Goal: Transaction & Acquisition: Purchase product/service

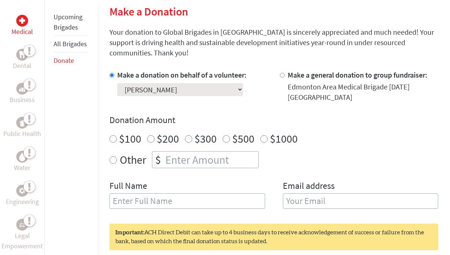
scroll to position [177, 0]
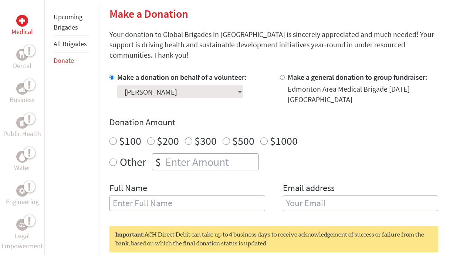
radio input "true"
click at [171, 161] on input "number" at bounding box center [211, 162] width 95 height 16
type input "50"
click at [393, 170] on div "Other $ 50" at bounding box center [274, 162] width 329 height 17
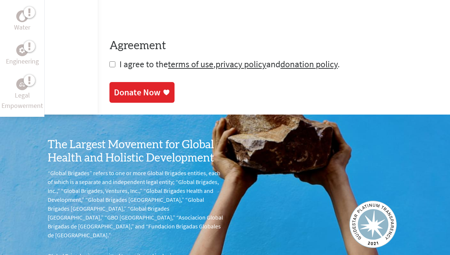
scroll to position [471, 0]
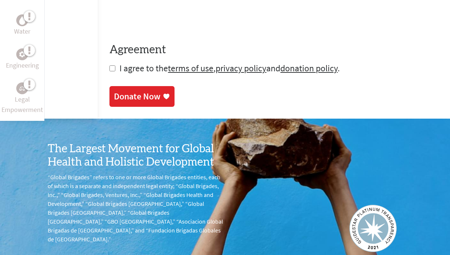
click at [114, 71] on input "checkbox" at bounding box center [113, 69] width 6 height 6
checkbox input "true"
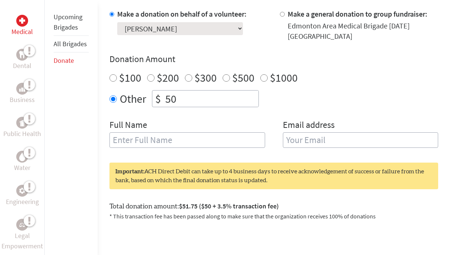
scroll to position [242, 0]
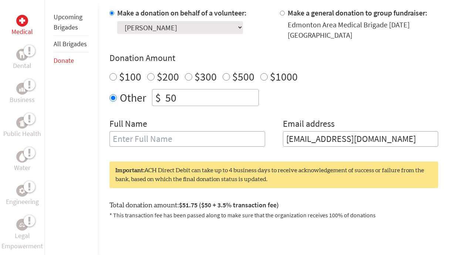
click at [216, 141] on input "text" at bounding box center [187, 139] width 155 height 16
click at [373, 141] on input "[EMAIL_ADDRESS][DOMAIN_NAME]" at bounding box center [360, 139] width 155 height 16
type input "[EMAIL_ADDRESS][DOMAIN_NAME]"
click at [267, 125] on div "Full Name Email address [EMAIL_ADDRESS][DOMAIN_NAME]" at bounding box center [274, 137] width 329 height 38
click at [203, 135] on input "text" at bounding box center [187, 139] width 155 height 16
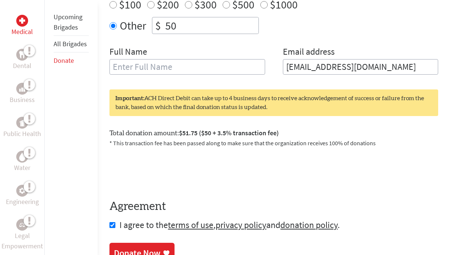
scroll to position [356, 0]
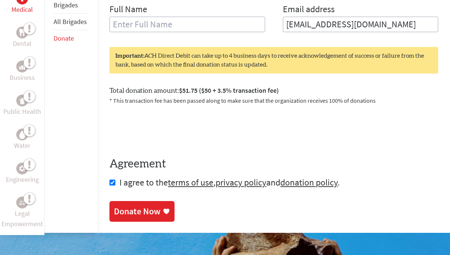
click at [130, 214] on div "Donate Now" at bounding box center [137, 212] width 47 height 12
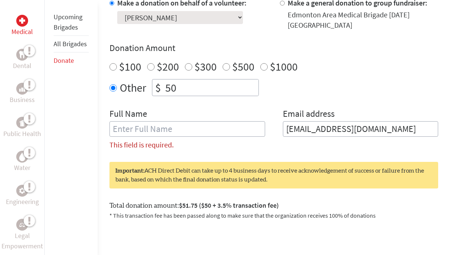
scroll to position [249, 0]
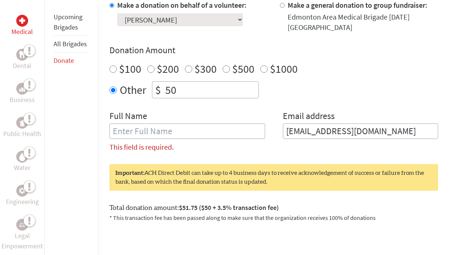
click at [169, 130] on input "text" at bounding box center [187, 132] width 155 height 16
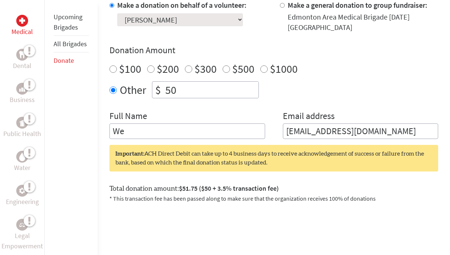
type input "W"
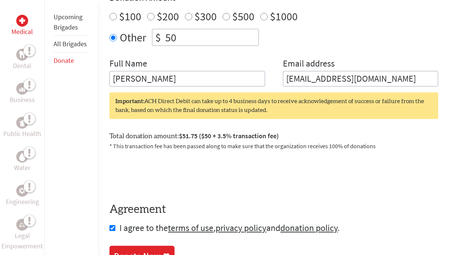
scroll to position [478, 0]
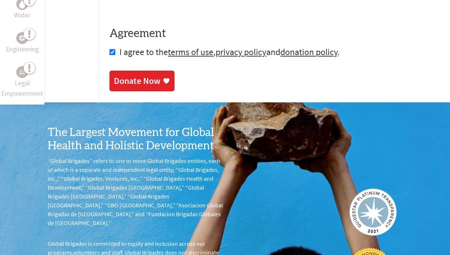
type input "[PERSON_NAME]"
click at [149, 83] on div "Donate Now" at bounding box center [137, 81] width 47 height 12
